Goal: Task Accomplishment & Management: Understand process/instructions

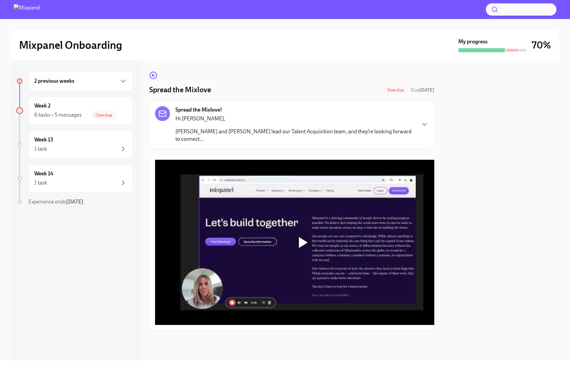
click at [282, 229] on div at bounding box center [302, 242] width 294 height 165
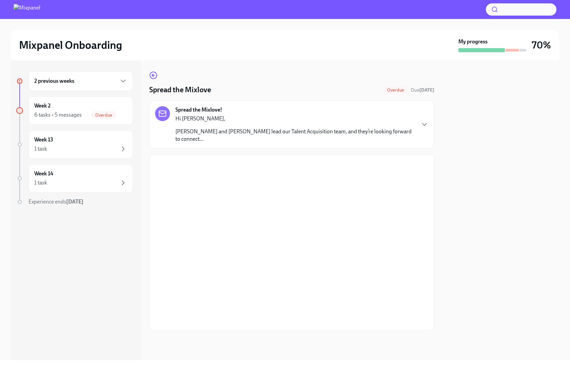
click at [451, 116] on div at bounding box center [501, 210] width 117 height 300
click at [425, 113] on div "Spread the Mixlove! Hi [PERSON_NAME], [PERSON_NAME] and [PERSON_NAME] lead our …" at bounding box center [292, 124] width 274 height 37
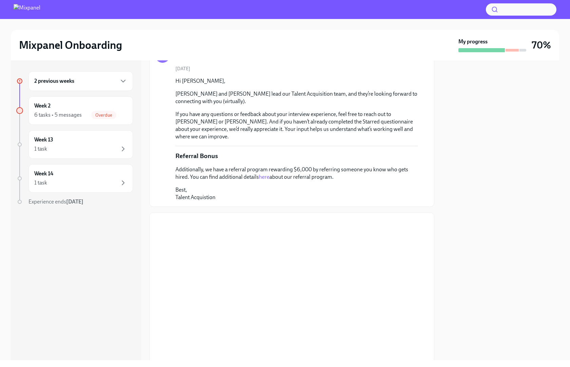
scroll to position [114, 0]
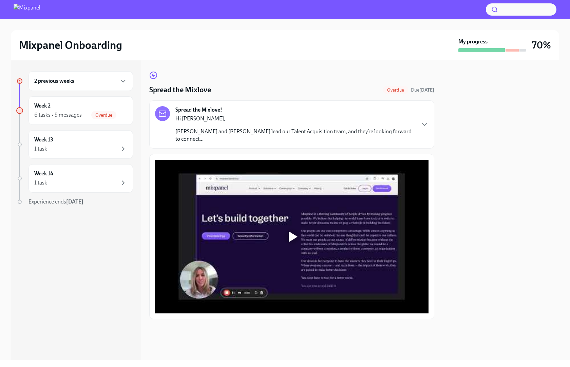
click at [422, 121] on icon "button" at bounding box center [425, 125] width 8 height 8
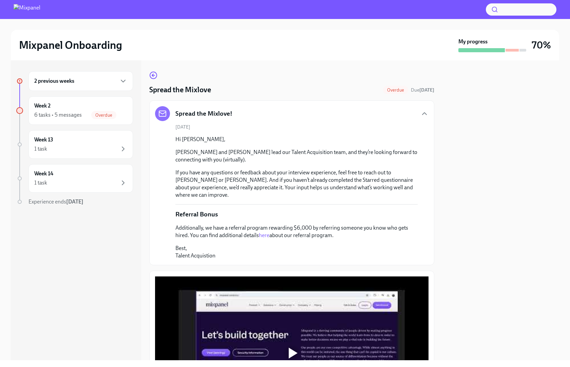
click at [271, 238] on p "Additionally, we have a referral program rewarding $6,000 by referring someone …" at bounding box center [296, 231] width 242 height 15
click at [265, 235] on link "here" at bounding box center [264, 235] width 11 height 6
drag, startPoint x: 198, startPoint y: 178, endPoint x: 290, endPoint y: 187, distance: 92.8
click at [269, 180] on p "If you have any questions or feedback about your interview experience, feel fre…" at bounding box center [296, 184] width 242 height 30
click at [309, 193] on p "If you have any questions or feedback about your interview experience, feel fre…" at bounding box center [296, 184] width 242 height 30
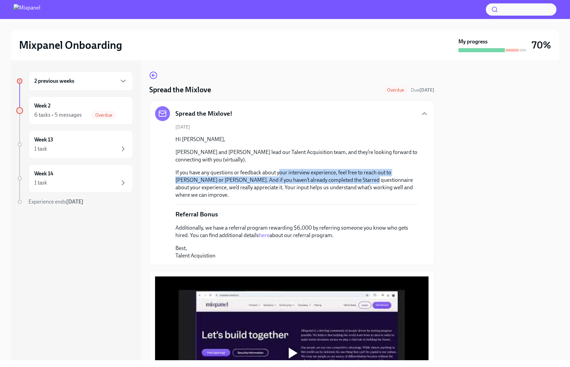
drag, startPoint x: 289, startPoint y: 175, endPoint x: 357, endPoint y: 188, distance: 69.7
click at [341, 183] on p "If you have any questions or feedback about your interview experience, feel fre…" at bounding box center [296, 184] width 242 height 30
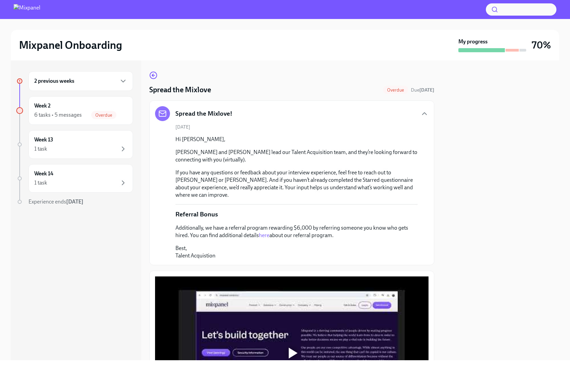
click at [370, 193] on p "If you have any questions or feedback about your interview experience, feel fre…" at bounding box center [296, 184] width 242 height 30
drag, startPoint x: 319, startPoint y: 183, endPoint x: 387, endPoint y: 195, distance: 69.7
click at [360, 185] on p "If you have any questions or feedback about your interview experience, feel fre…" at bounding box center [296, 184] width 242 height 30
click at [388, 196] on p "If you have any questions or feedback about your interview experience, feel fre…" at bounding box center [296, 184] width 242 height 30
drag, startPoint x: 198, startPoint y: 184, endPoint x: 278, endPoint y: 184, distance: 79.4
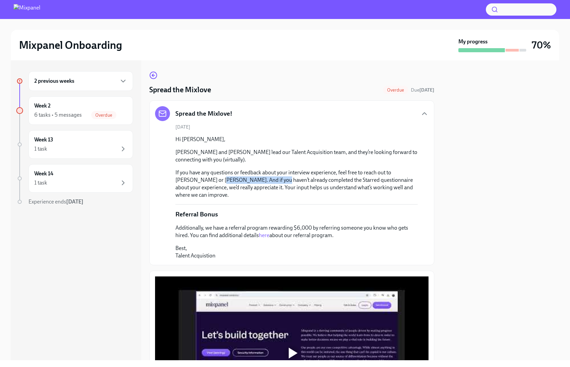
click at [253, 184] on p "If you have any questions or feedback about your interview experience, feel fre…" at bounding box center [296, 184] width 242 height 30
drag, startPoint x: 284, startPoint y: 185, endPoint x: 272, endPoint y: 186, distance: 12.9
click at [284, 186] on p "If you have any questions or feedback about your interview experience, feel fre…" at bounding box center [296, 184] width 242 height 30
drag, startPoint x: 218, startPoint y: 187, endPoint x: 300, endPoint y: 192, distance: 83.0
click at [288, 190] on p "If you have any questions or feedback about your interview experience, feel fre…" at bounding box center [296, 184] width 242 height 30
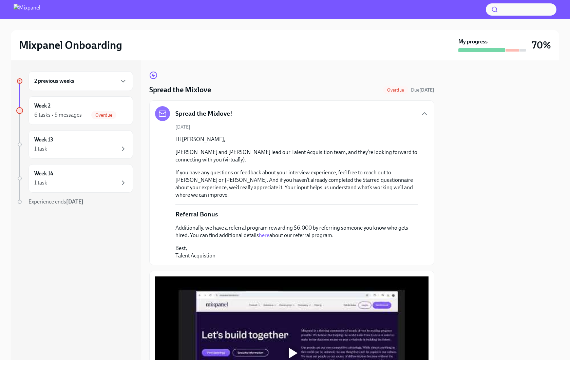
click at [327, 199] on div "Hi Ansi, Brittany and Tom lead our Talent Acquisition team, and they’re looking…" at bounding box center [296, 198] width 242 height 124
click at [109, 108] on div "Week 2 6 tasks • 5 messages Overdue" at bounding box center [80, 110] width 93 height 17
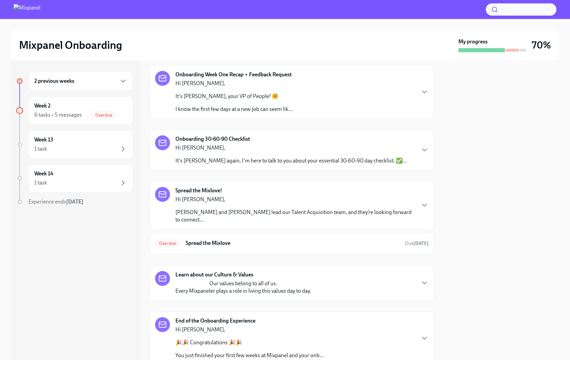
scroll to position [100, 0]
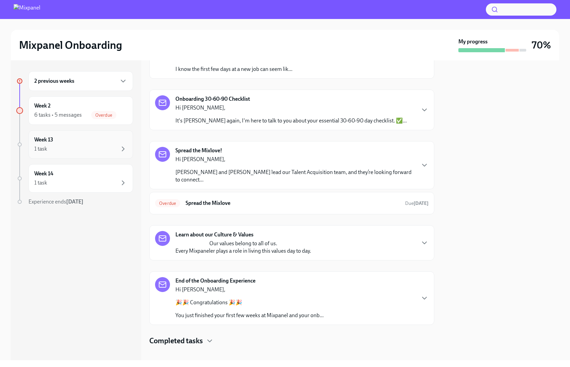
click at [91, 149] on div "1 task" at bounding box center [80, 149] width 93 height 8
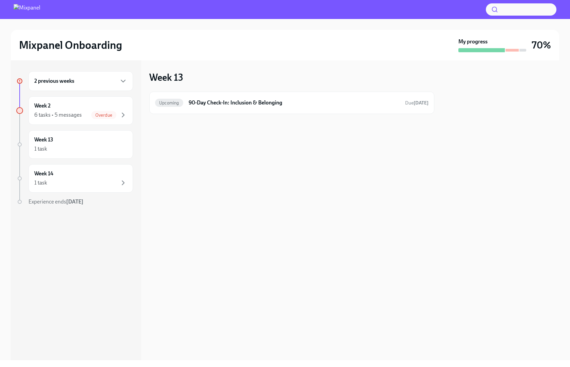
click at [93, 45] on h2 "Mixpanel Onboarding" at bounding box center [70, 45] width 103 height 14
copy h2 "Onboarding"
